Goal: Task Accomplishment & Management: Manage account settings

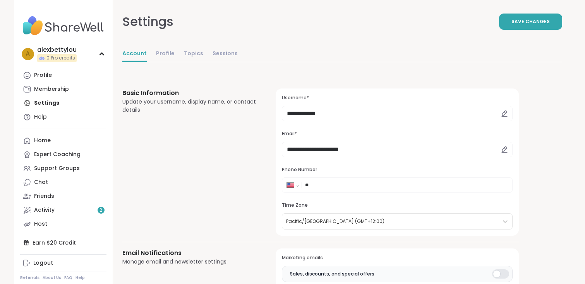
select select "**"
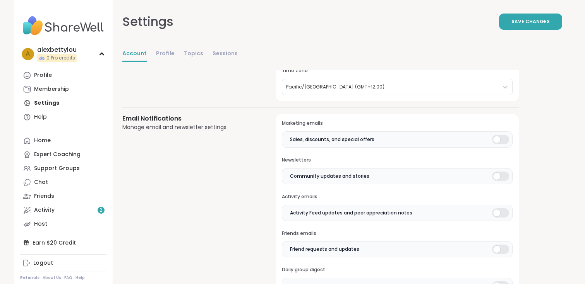
scroll to position [139, 0]
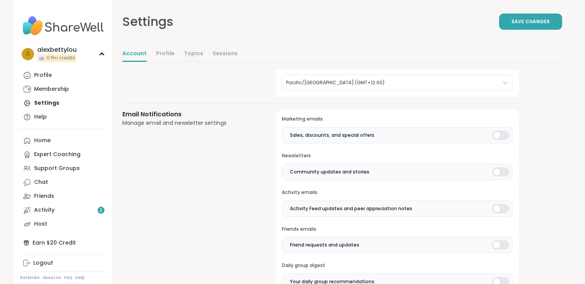
click at [495, 137] on div at bounding box center [500, 135] width 17 height 9
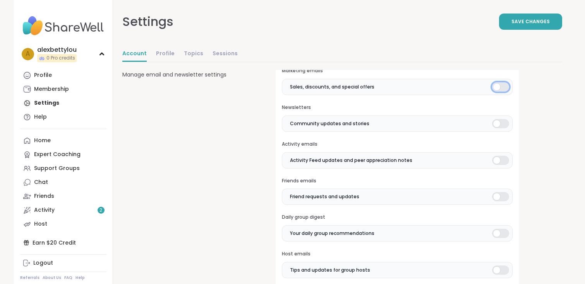
scroll to position [244, 0]
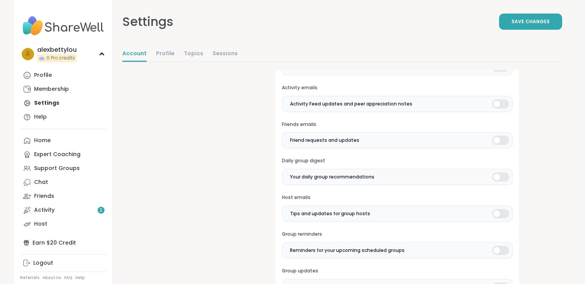
click at [495, 137] on div at bounding box center [500, 140] width 17 height 9
click at [499, 176] on div at bounding box center [500, 177] width 17 height 9
click at [498, 215] on div at bounding box center [500, 213] width 17 height 9
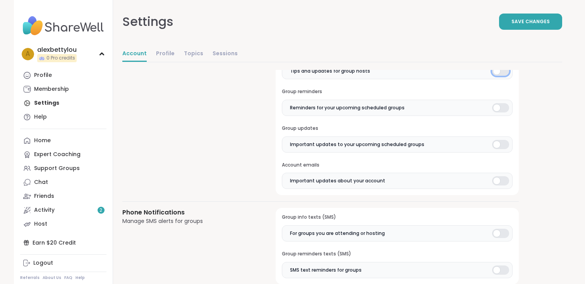
scroll to position [379, 0]
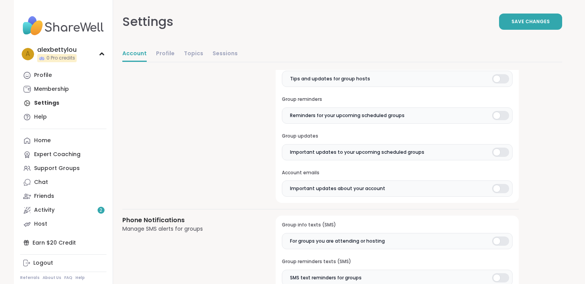
click at [501, 188] on div at bounding box center [500, 188] width 17 height 9
click at [501, 154] on div at bounding box center [500, 152] width 17 height 9
click at [501, 118] on div at bounding box center [500, 115] width 17 height 9
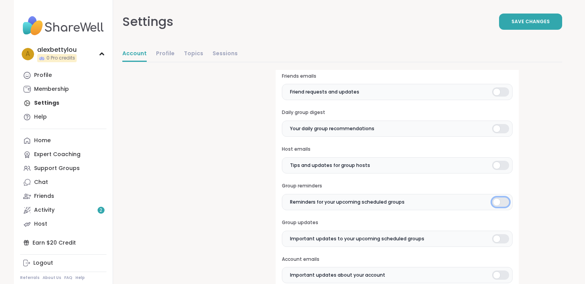
scroll to position [307, 0]
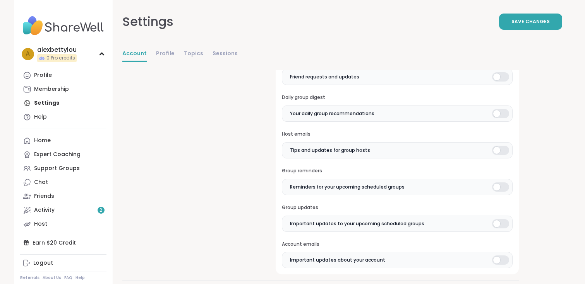
click at [501, 186] on div at bounding box center [500, 187] width 17 height 9
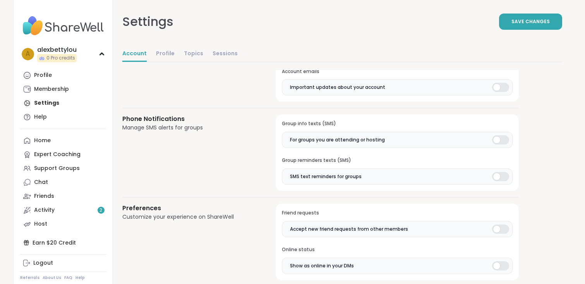
scroll to position [491, 0]
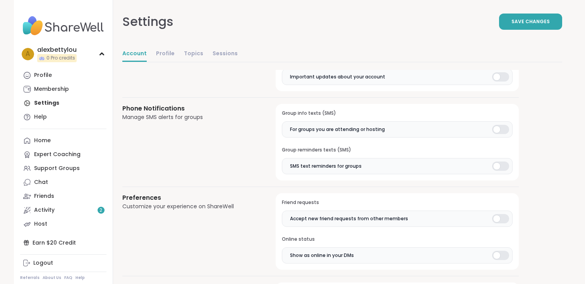
click at [497, 128] on div at bounding box center [500, 129] width 17 height 9
click at [497, 166] on div at bounding box center [500, 166] width 17 height 9
click at [500, 220] on div at bounding box center [500, 218] width 17 height 9
click at [500, 254] on div at bounding box center [500, 255] width 17 height 9
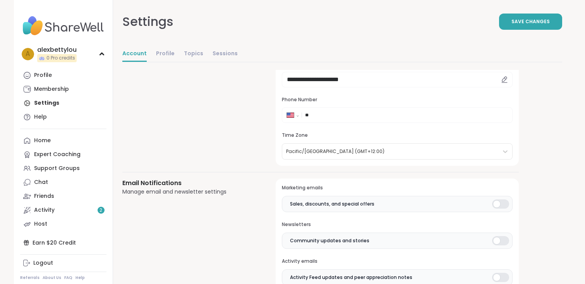
scroll to position [0, 0]
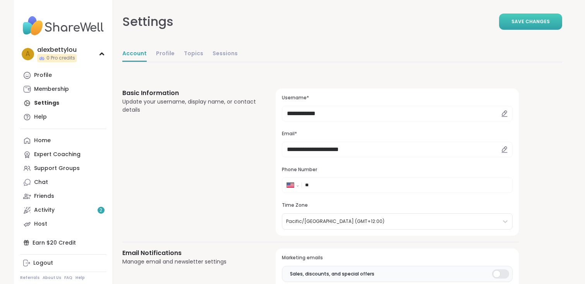
click at [524, 26] on button "Save Changes" at bounding box center [530, 22] width 63 height 16
